Goal: Task Accomplishment & Management: Use online tool/utility

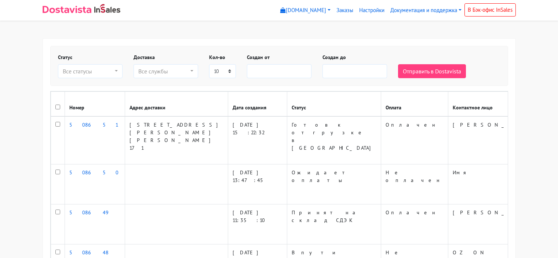
select select
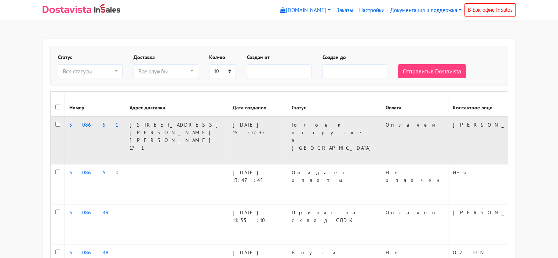
click at [57, 124] on input "checkbox" at bounding box center [57, 124] width 5 height 5
checkbox input "true"
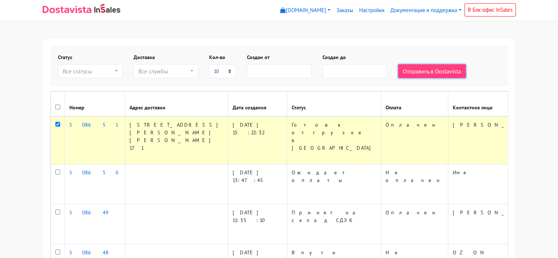
click at [435, 71] on button "Отправить в Dostavista" at bounding box center [432, 71] width 68 height 14
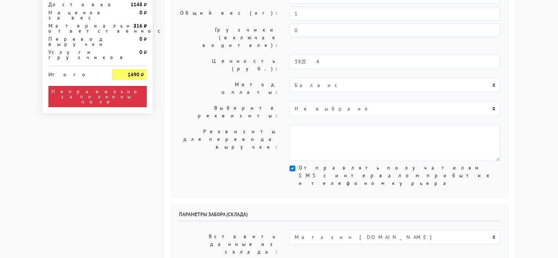
scroll to position [220, 0]
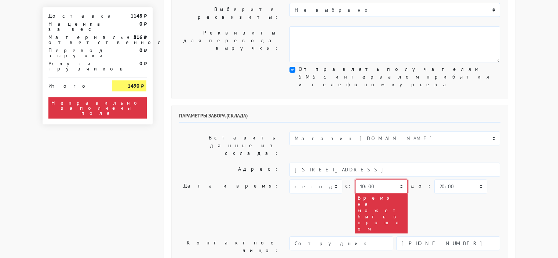
click at [398, 179] on select "00:00 00:30 01:00 01:30 02:00 02:30 03:00 03:30 04:00 04:30 05:00 05:30 06:00 0…" at bounding box center [381, 186] width 52 height 14
click at [397, 179] on select "00:00 00:30 01:00 01:30 02:00 02:30 03:00 03:30 04:00 04:30 05:00 05:30 06:00 0…" at bounding box center [381, 186] width 52 height 14
select select "16:30"
click at [355, 179] on select "00:00 00:30 01:00 01:30 02:00 02:30 03:00 03:30 04:00 04:30 05:00 05:30 06:00 0…" at bounding box center [381, 186] width 52 height 14
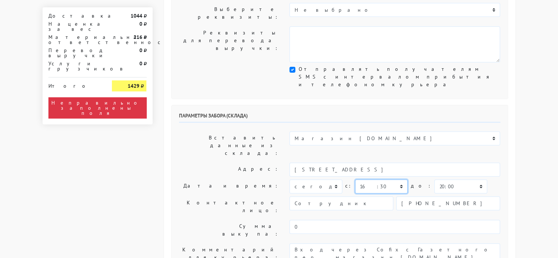
click at [398, 179] on select "00:00 00:30 01:00 01:30 02:00 02:30 03:00 03:30 04:00 04:30 05:00 05:30 06:00 0…" at bounding box center [381, 186] width 52 height 14
click at [465, 179] on select "00:00 00:30 01:00 01:30 02:00 02:30 03:00 03:30 04:00 04:30 05:00 05:30 06:00 0…" at bounding box center [460, 186] width 52 height 14
select select "17:00"
click at [434, 179] on select "00:00 00:30 01:00 01:30 02:00 02:30 03:00 03:30 04:00 04:30 05:00 05:30 06:00 0…" at bounding box center [460, 186] width 52 height 14
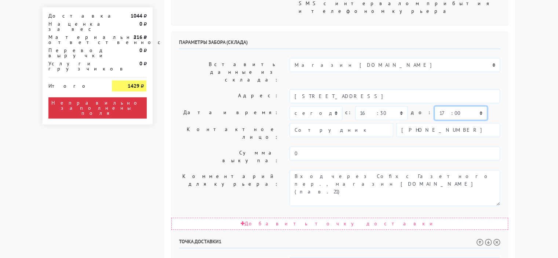
scroll to position [330, 0]
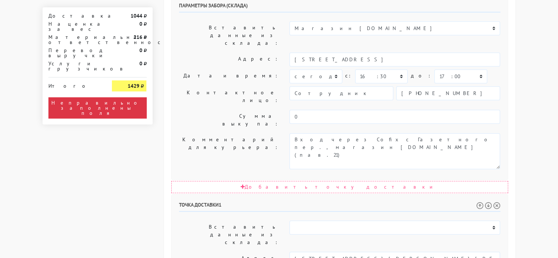
drag, startPoint x: 398, startPoint y: 161, endPoint x: 397, endPoint y: 156, distance: 4.8
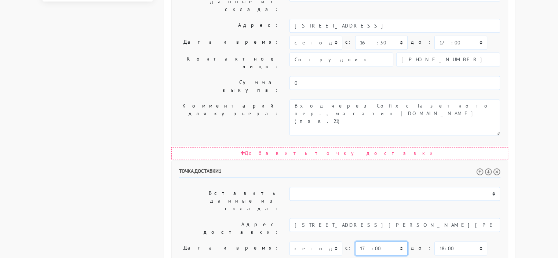
scroll to position [367, 0]
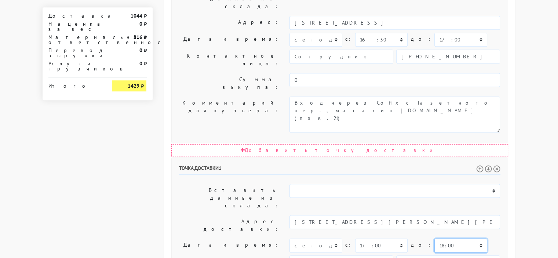
click at [464, 238] on select "00:00 00:30 01:00 01:30 02:00 02:30 03:00 03:30 04:00 04:30 05:00 05:30 06:00 0…" at bounding box center [460, 245] width 52 height 14
click at [434, 238] on select "00:00 00:30 01:00 01:30 02:00 02:30 03:00 03:30 04:00 04:30 05:00 05:30 06:00 0…" at bounding box center [460, 245] width 52 height 14
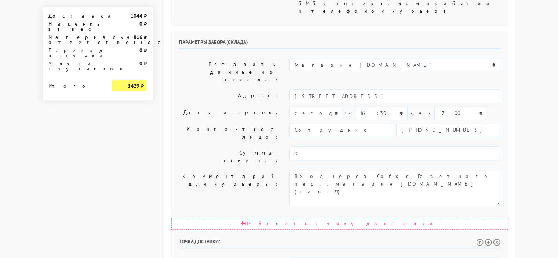
scroll to position [330, 0]
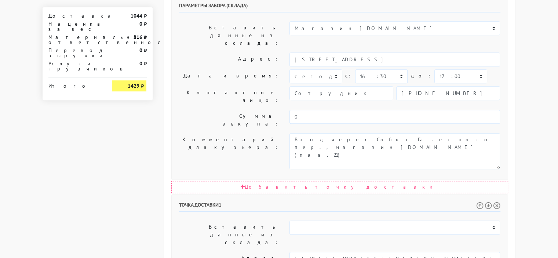
select select "16:30"
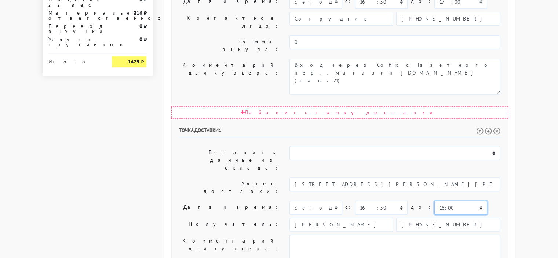
scroll to position [417, 0]
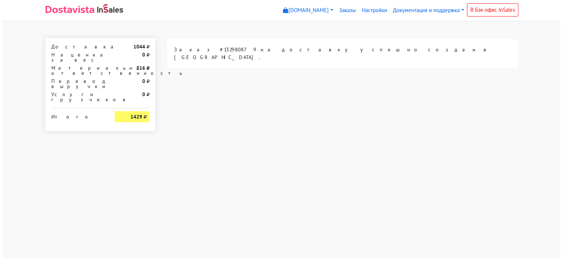
scroll to position [0, 0]
